Goal: Browse casually

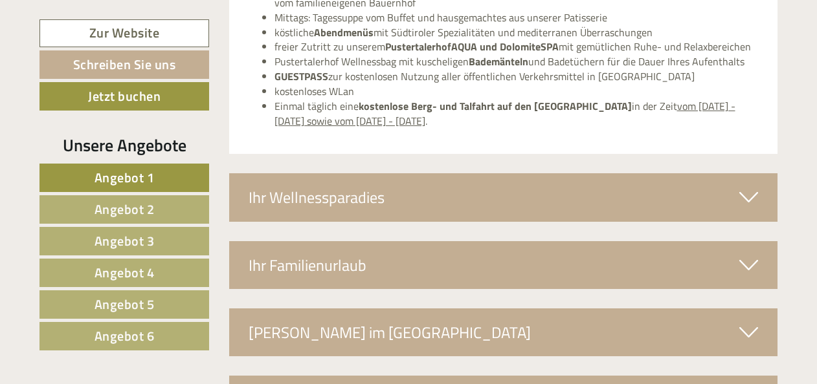
scroll to position [3941, 0]
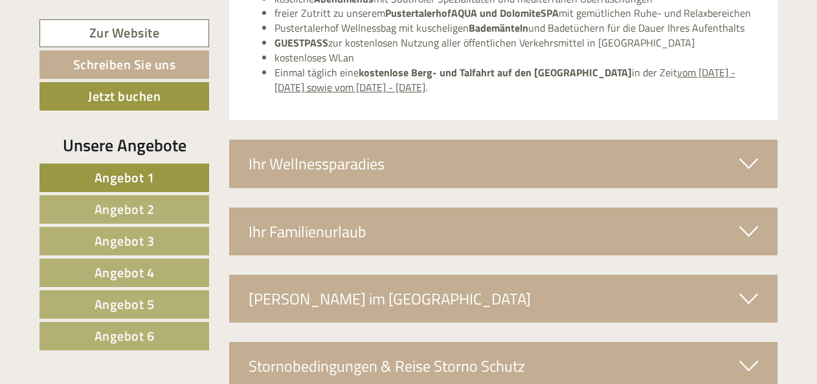
click at [742, 153] on icon at bounding box center [748, 164] width 19 height 22
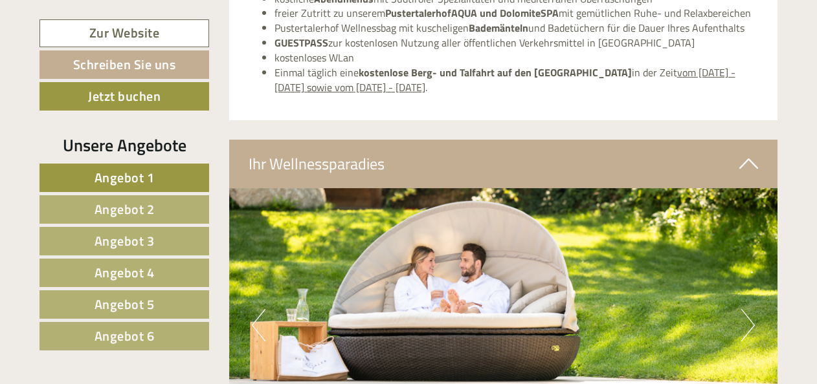
drag, startPoint x: 816, startPoint y: 286, endPoint x: 824, endPoint y: 309, distance: 24.8
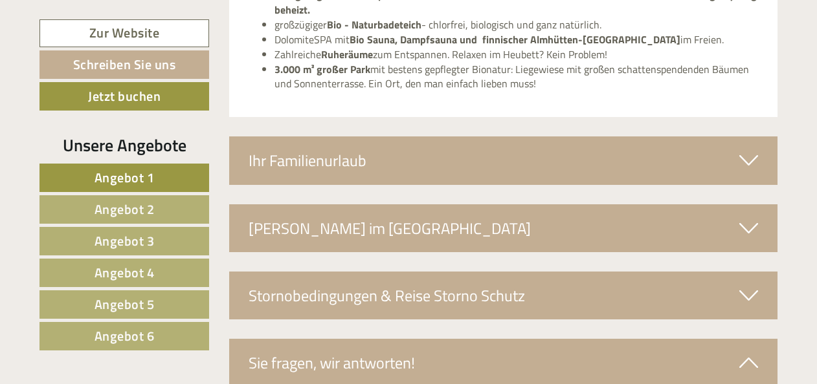
scroll to position [4518, 0]
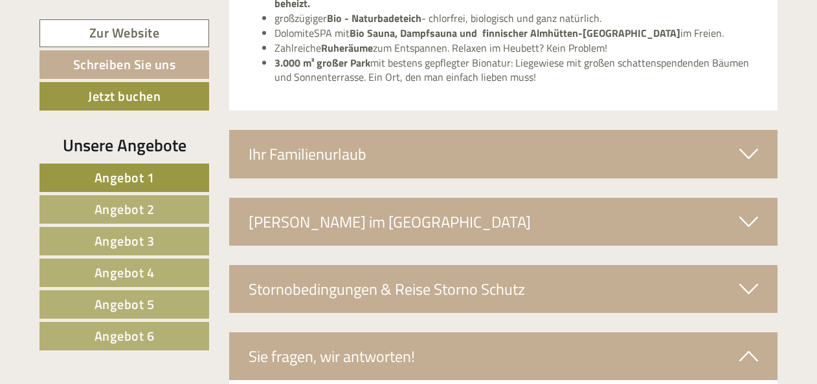
click at [729, 130] on div "Ihr Familienurlaub" at bounding box center [503, 154] width 549 height 48
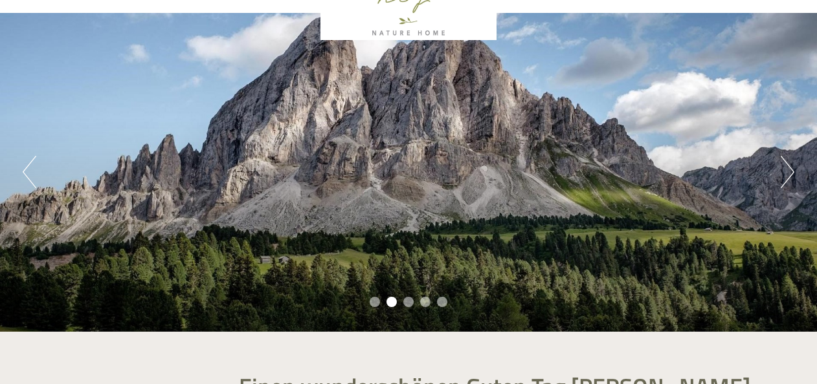
scroll to position [71, 0]
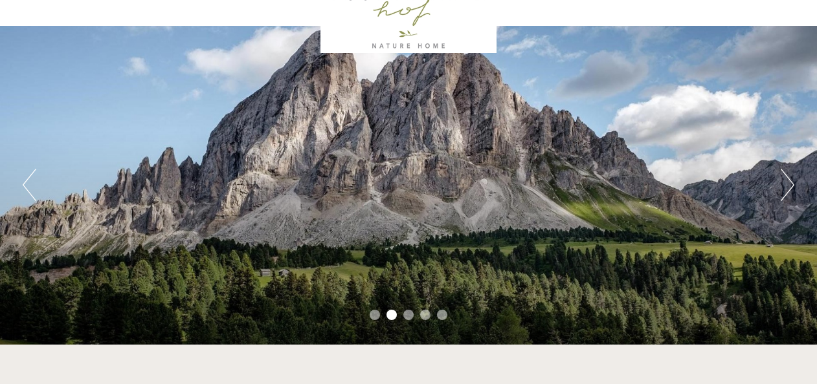
click at [790, 181] on button "Next" at bounding box center [788, 185] width 14 height 32
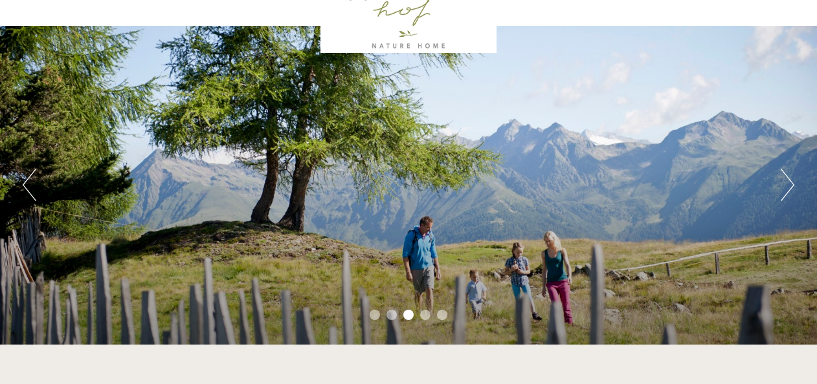
click at [790, 181] on button "Next" at bounding box center [788, 185] width 14 height 32
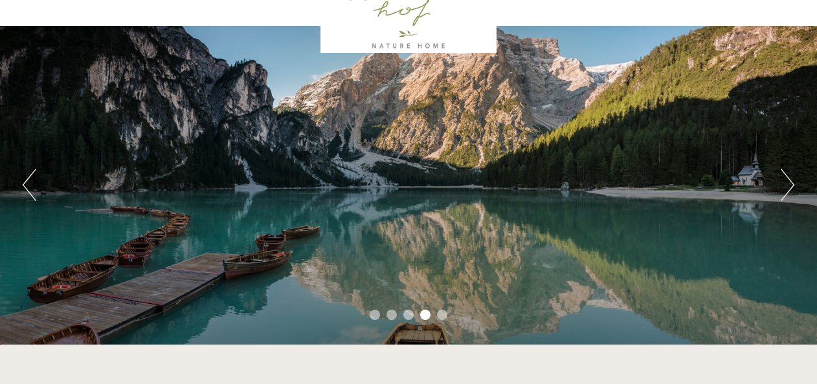
click at [790, 181] on button "Next" at bounding box center [788, 185] width 14 height 32
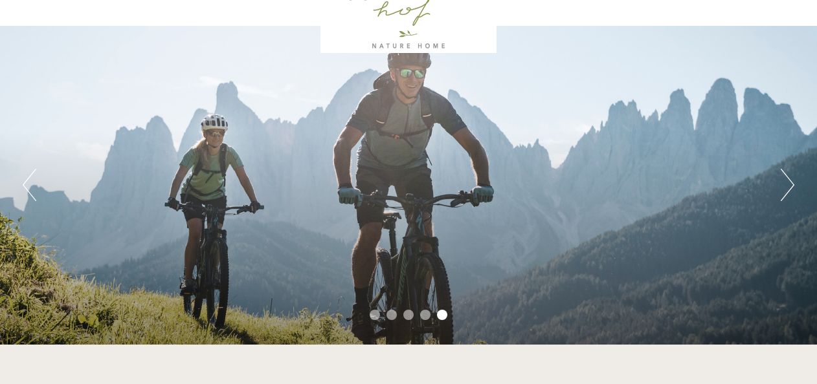
click at [790, 181] on button "Next" at bounding box center [788, 185] width 14 height 32
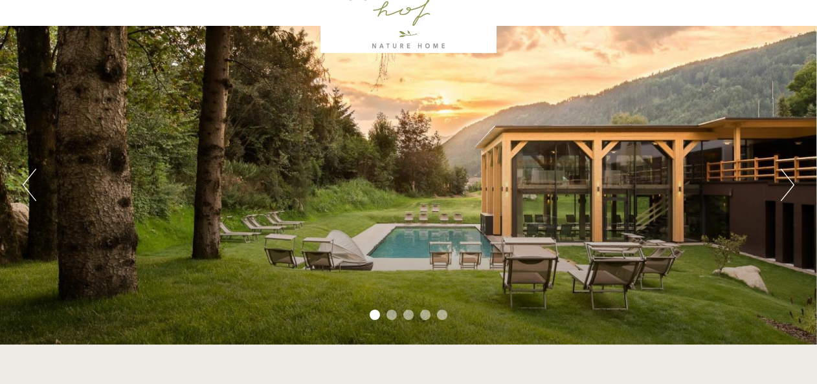
click at [790, 181] on button "Next" at bounding box center [788, 185] width 14 height 32
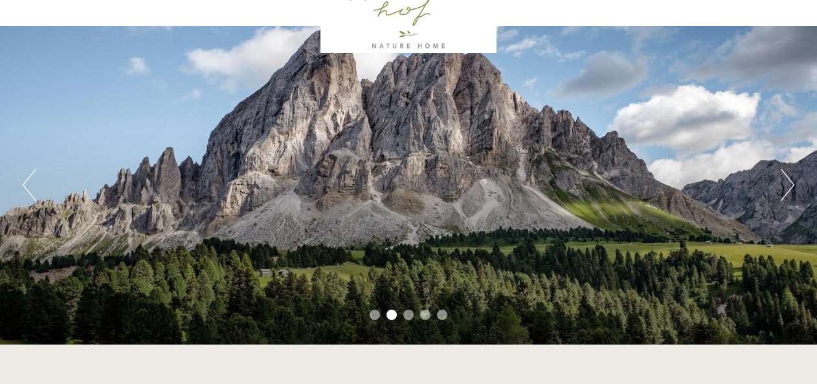
click at [790, 181] on button "Next" at bounding box center [788, 185] width 14 height 32
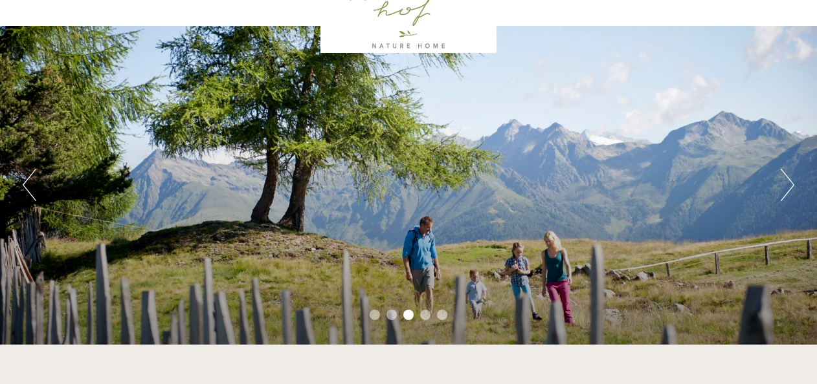
click at [790, 181] on button "Next" at bounding box center [788, 185] width 14 height 32
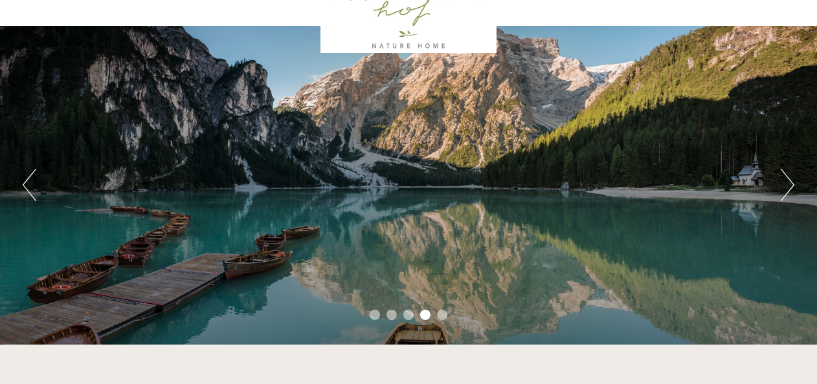
click at [790, 181] on button "Next" at bounding box center [788, 185] width 14 height 32
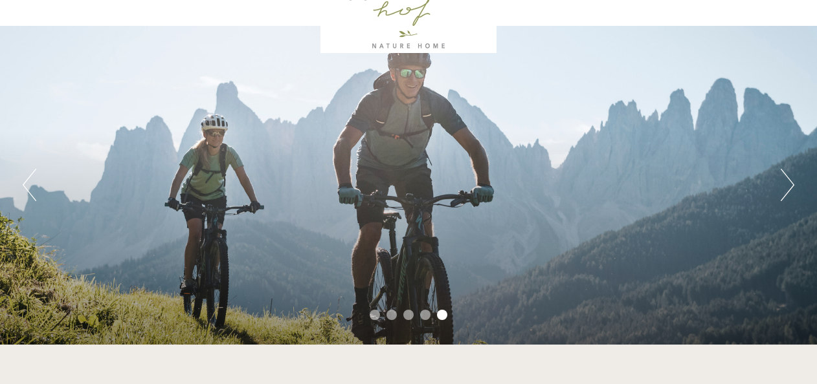
click at [790, 181] on button "Next" at bounding box center [788, 185] width 14 height 32
